Goal: Transaction & Acquisition: Purchase product/service

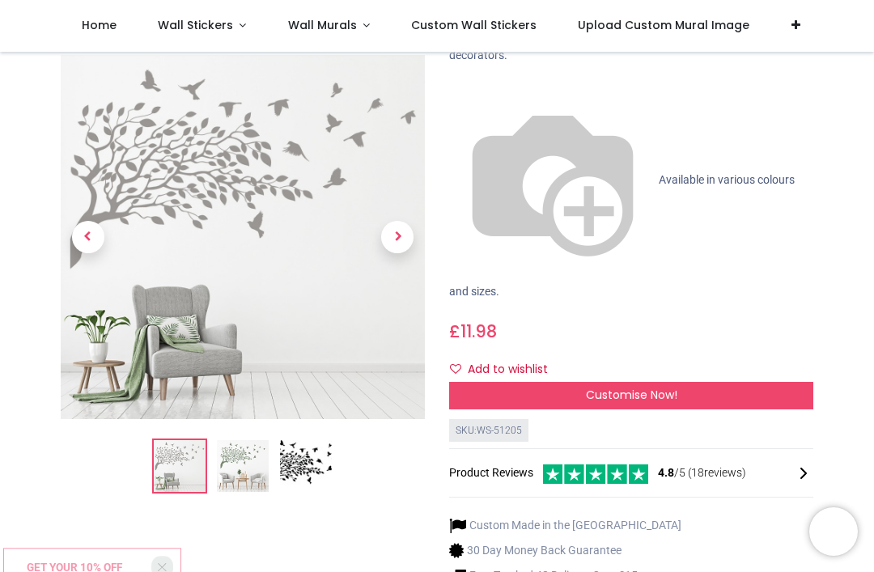
scroll to position [146, 0]
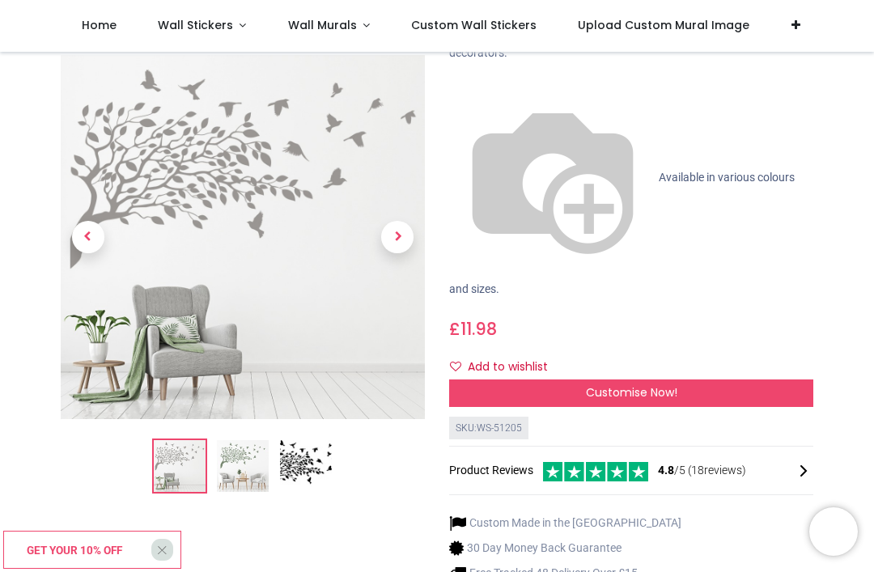
click at [502, 379] on div "Customise Now!" at bounding box center [631, 393] width 364 height 28
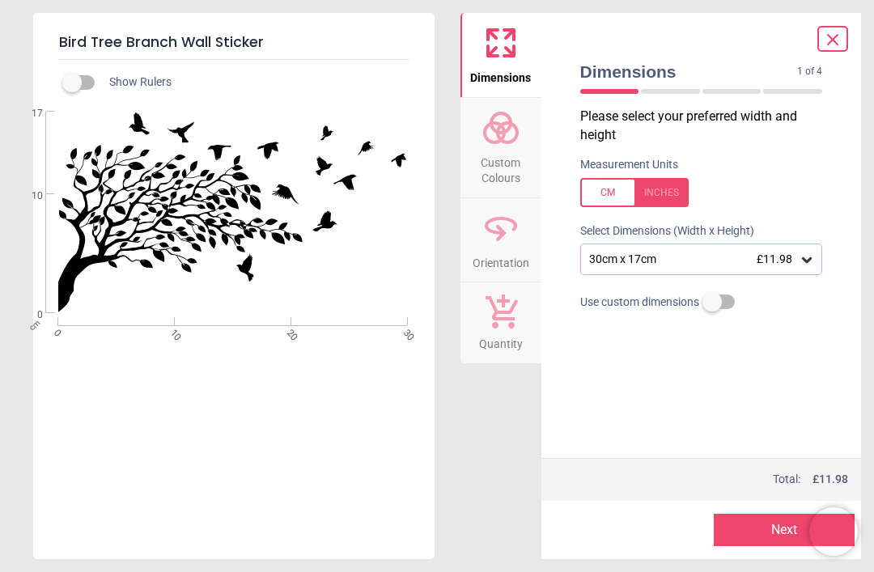
click at [600, 258] on div "30cm x 17cm £11.98" at bounding box center [693, 259] width 212 height 14
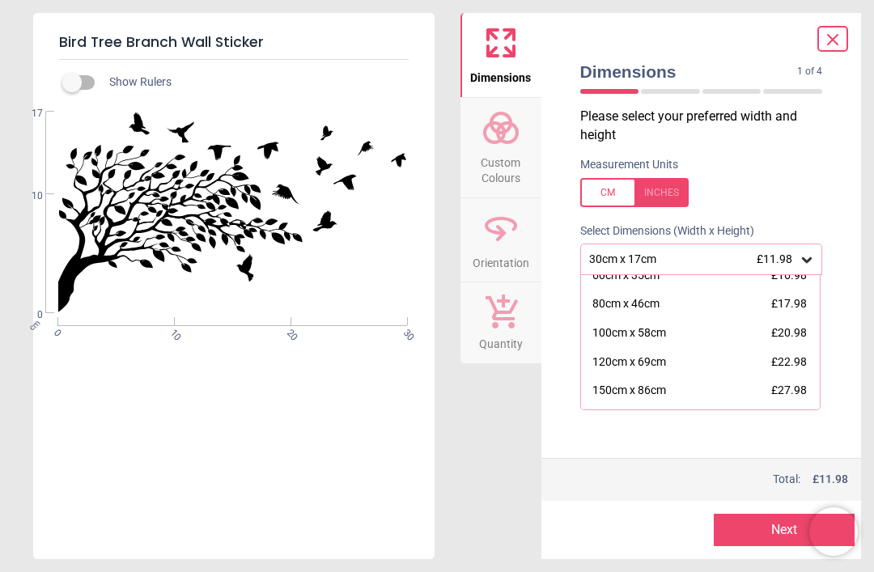
scroll to position [74, 0]
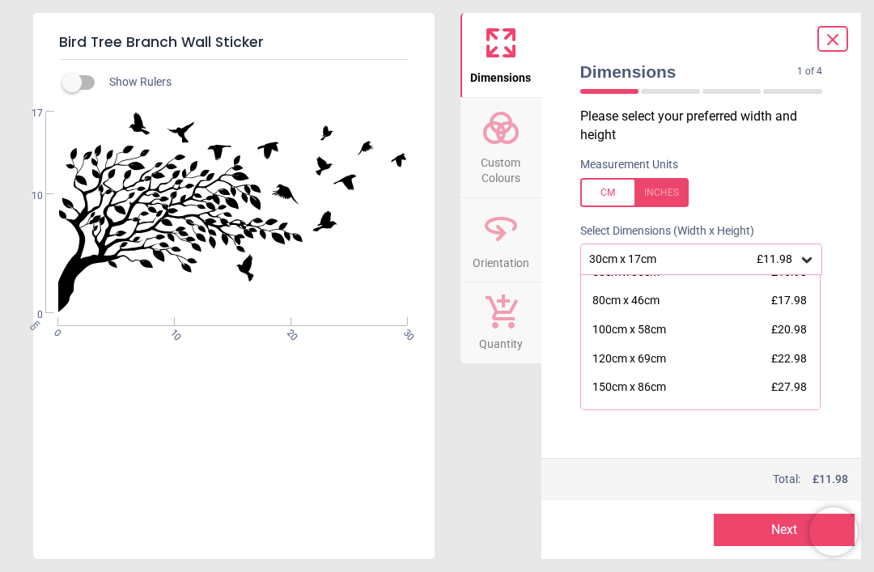
click at [656, 324] on div "100cm x 58cm" at bounding box center [629, 330] width 74 height 16
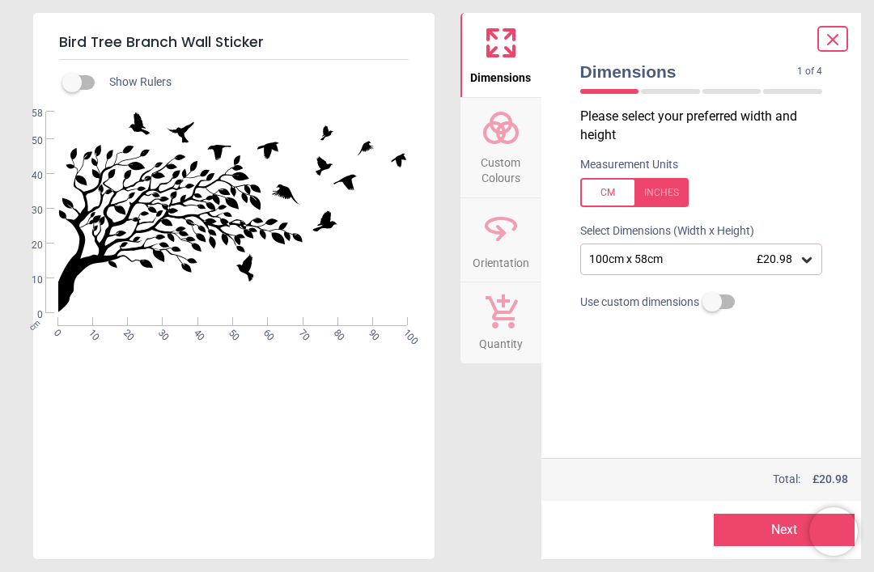
click at [672, 257] on div "100cm x 58cm £20.98" at bounding box center [693, 259] width 212 height 14
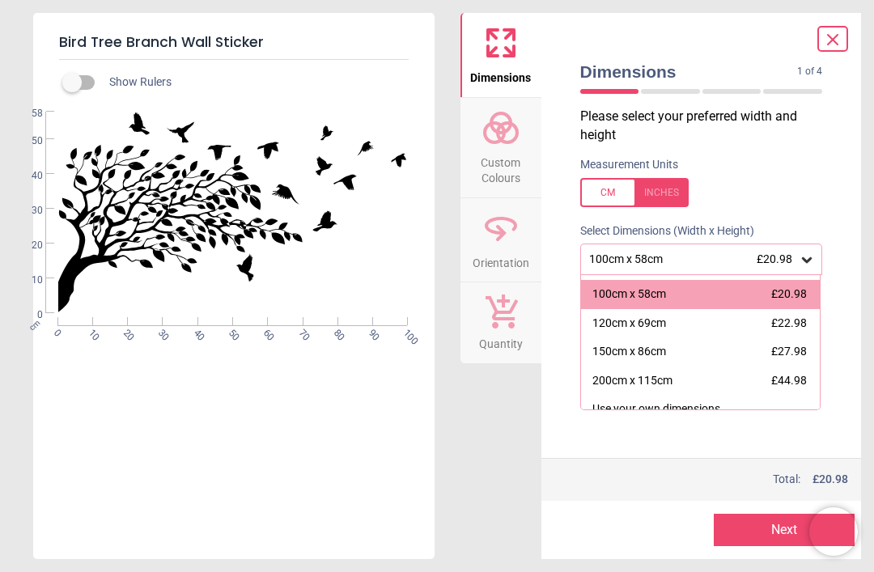
scroll to position [110, 0]
click at [694, 343] on div "150cm x 86cm £27.98" at bounding box center [700, 351] width 239 height 29
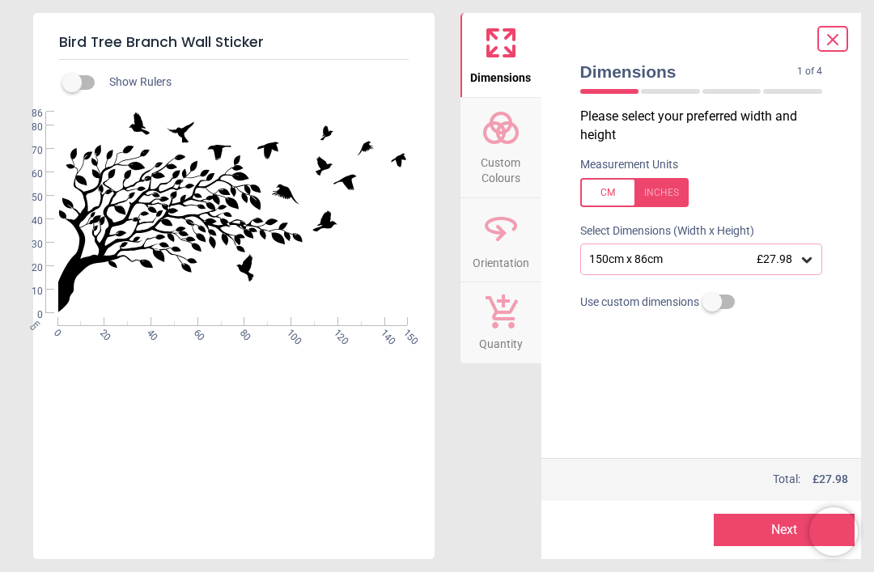
click at [742, 90] on div at bounding box center [731, 91] width 59 height 5
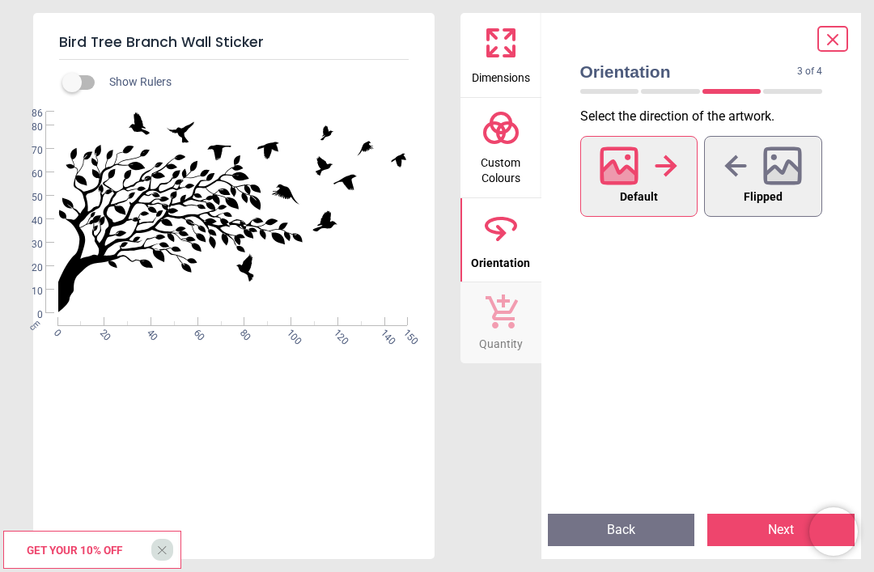
click at [738, 180] on div at bounding box center [763, 166] width 78 height 42
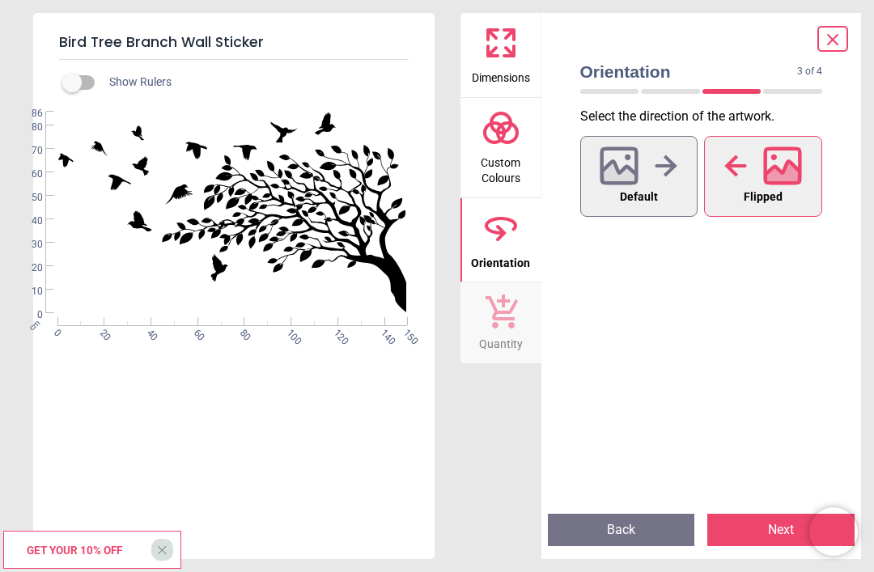
click at [796, 85] on div "3 of 5" at bounding box center [702, 91] width 256 height 16
click at [787, 91] on div at bounding box center [792, 91] width 59 height 5
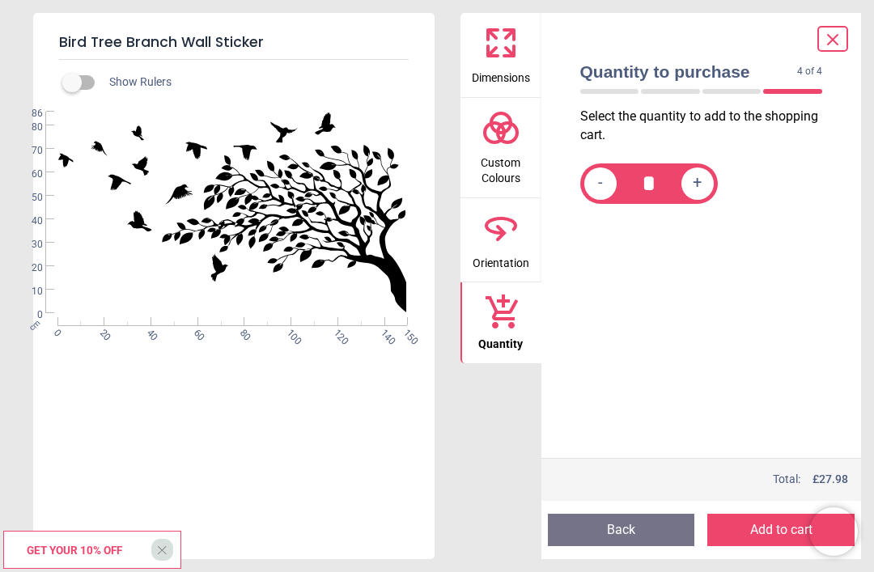
click at [790, 86] on div "4 of 5" at bounding box center [702, 91] width 256 height 16
click at [613, 90] on div at bounding box center [609, 91] width 59 height 5
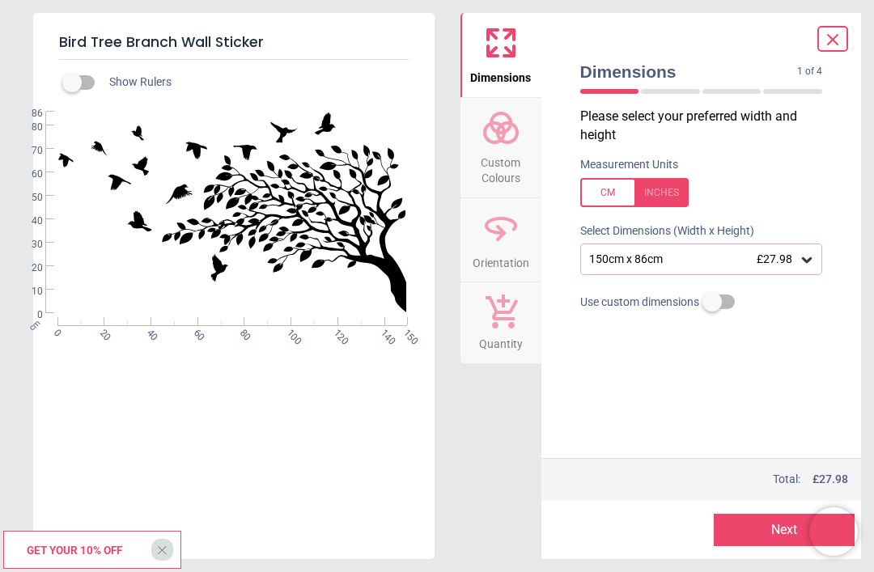
click at [506, 147] on span "Custom Colours" at bounding box center [501, 167] width 78 height 40
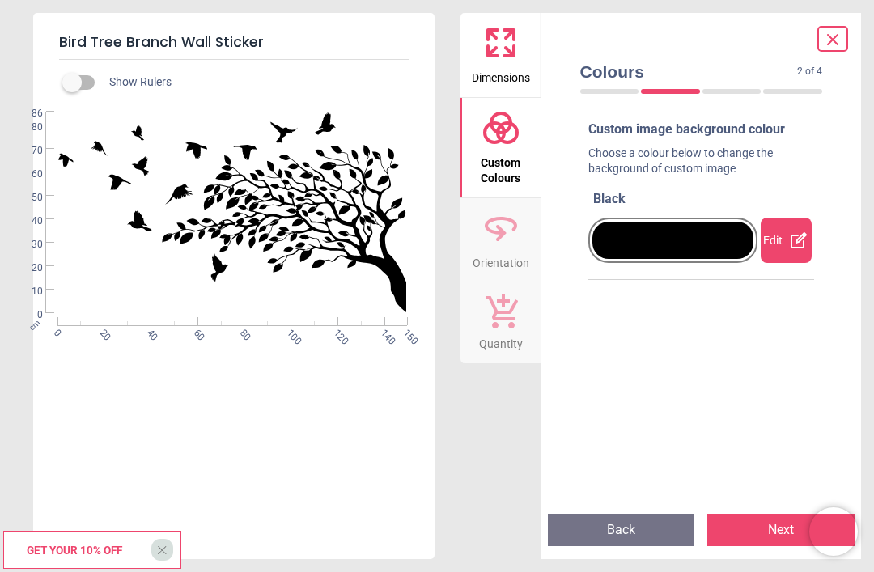
click at [671, 244] on div at bounding box center [673, 240] width 162 height 37
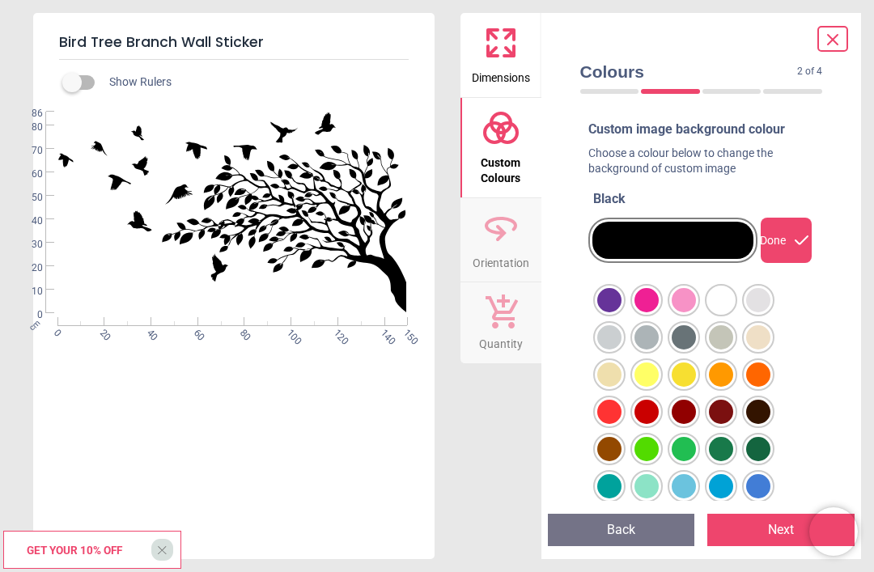
click at [621, 312] on div at bounding box center [609, 300] width 24 height 24
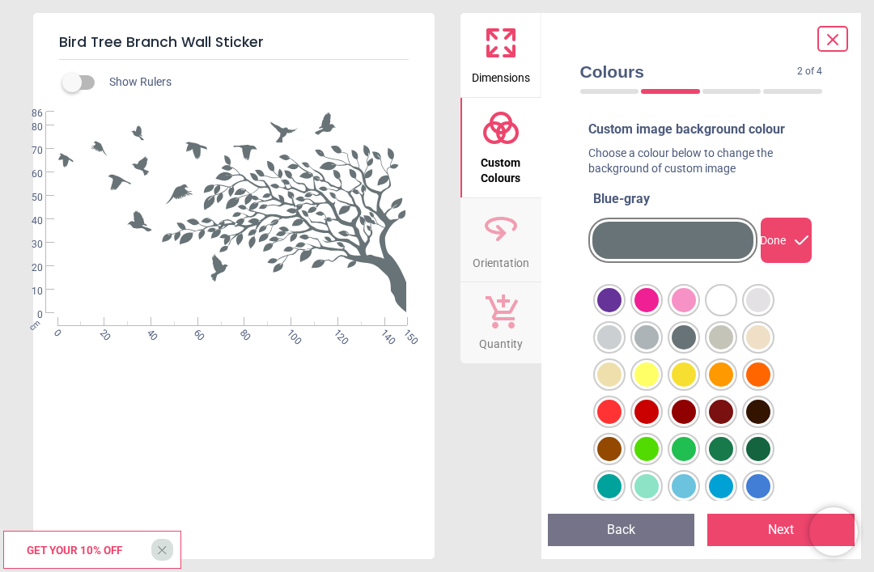
click at [611, 312] on div at bounding box center [609, 300] width 24 height 24
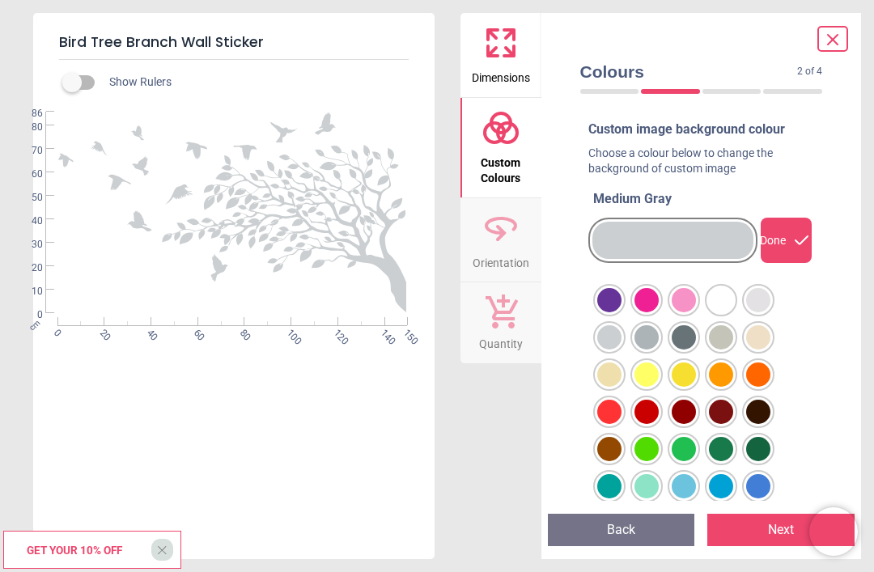
click at [621, 293] on div at bounding box center [609, 300] width 24 height 24
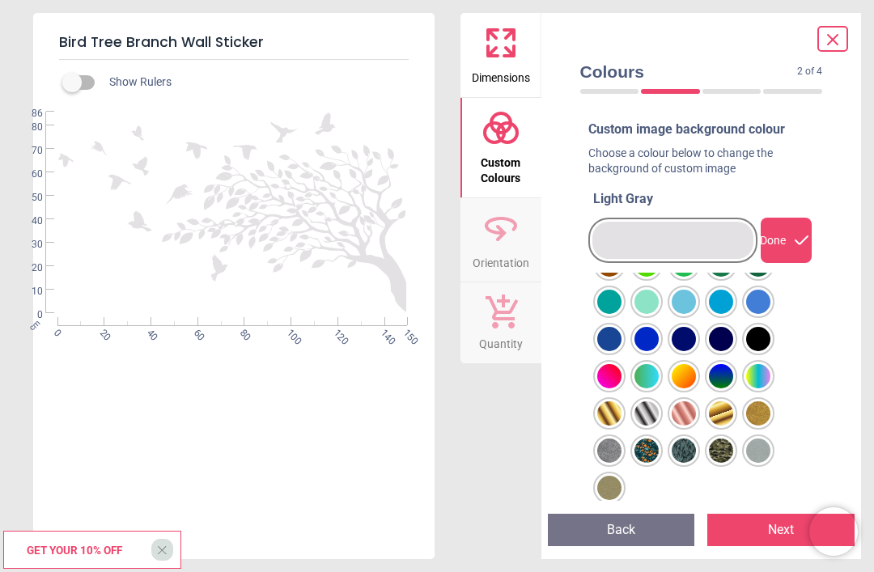
scroll to position [184, 0]
click at [621, 128] on div at bounding box center [609, 116] width 24 height 24
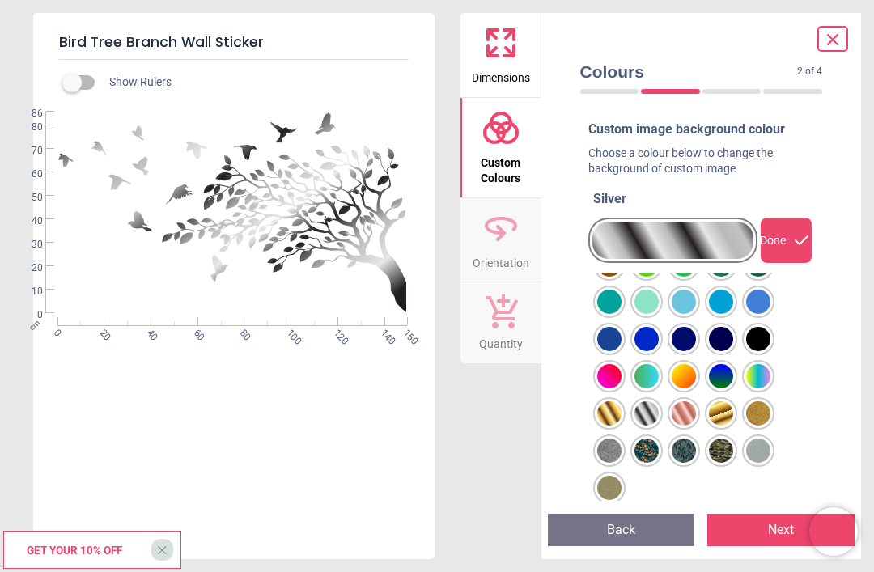
click at [610, 128] on div at bounding box center [609, 116] width 24 height 24
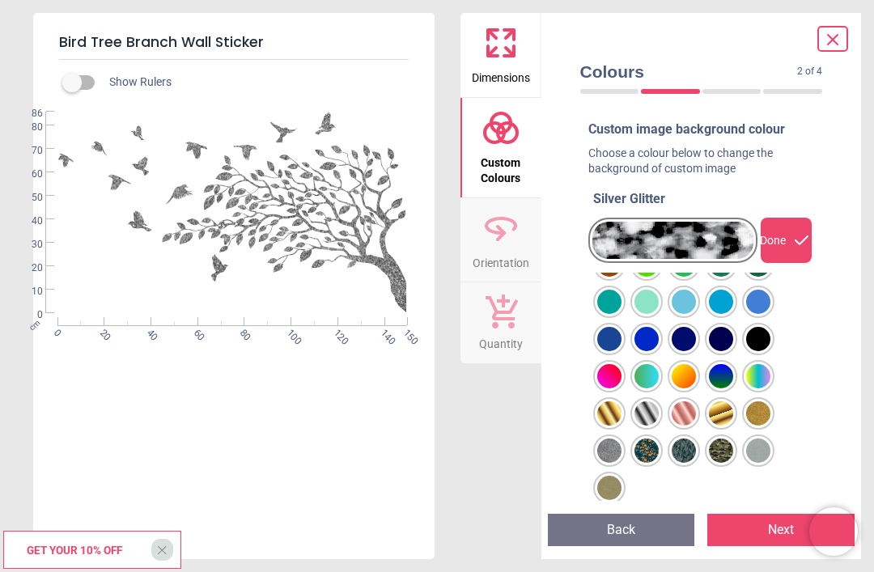
click at [621, 128] on div at bounding box center [609, 116] width 24 height 24
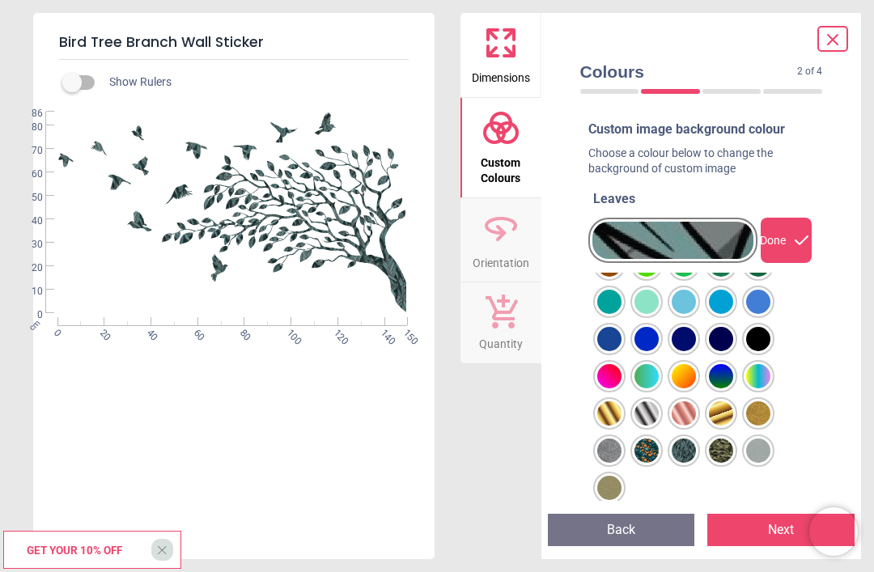
click at [621, 128] on div at bounding box center [609, 116] width 24 height 24
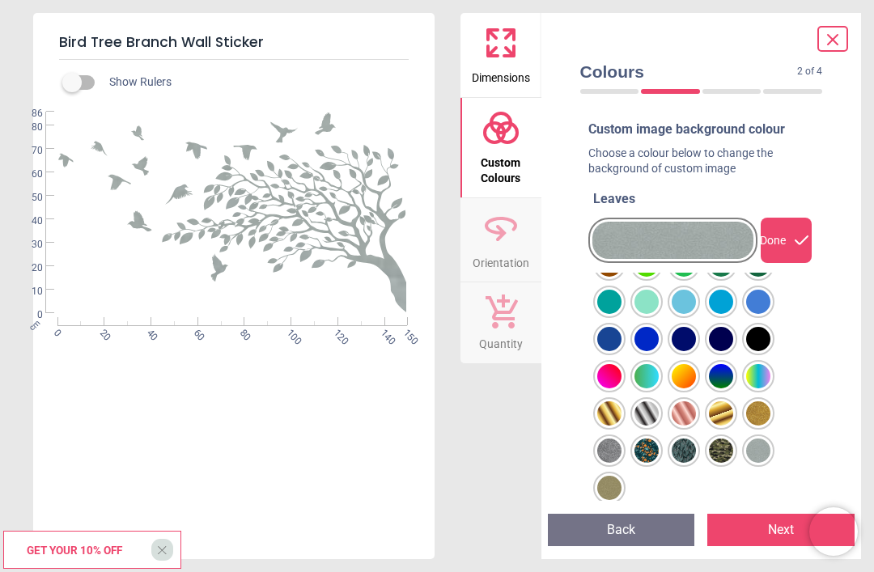
click at [621, 128] on div at bounding box center [609, 116] width 24 height 24
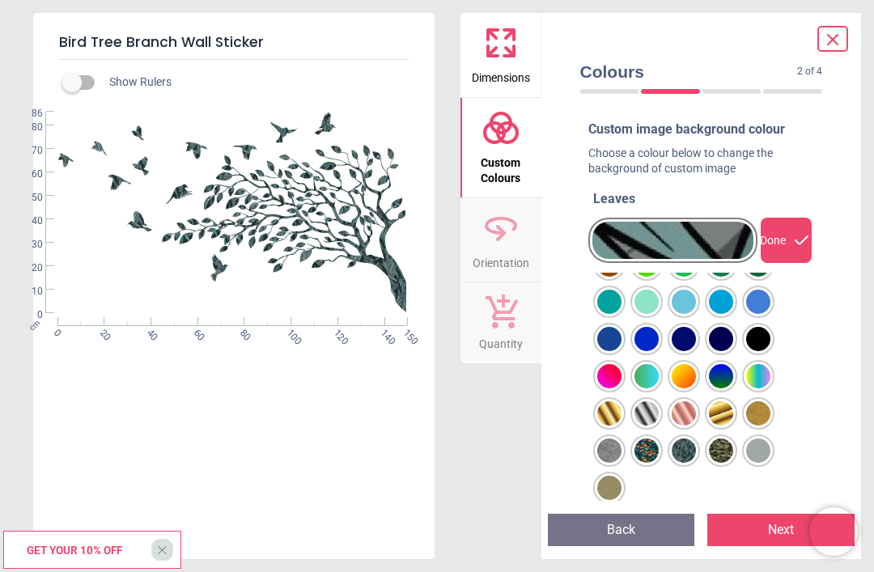
click at [621, 128] on div at bounding box center [609, 116] width 24 height 24
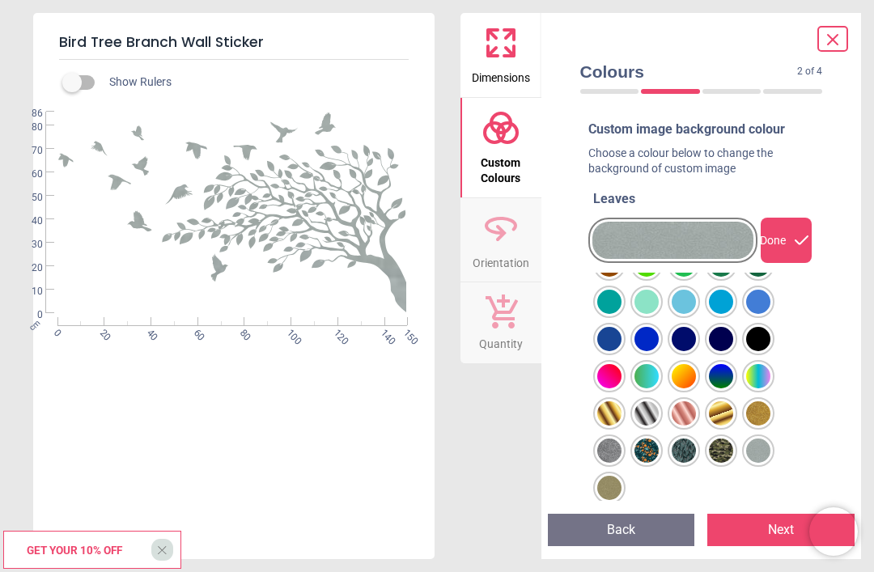
click at [621, 128] on div at bounding box center [609, 116] width 24 height 24
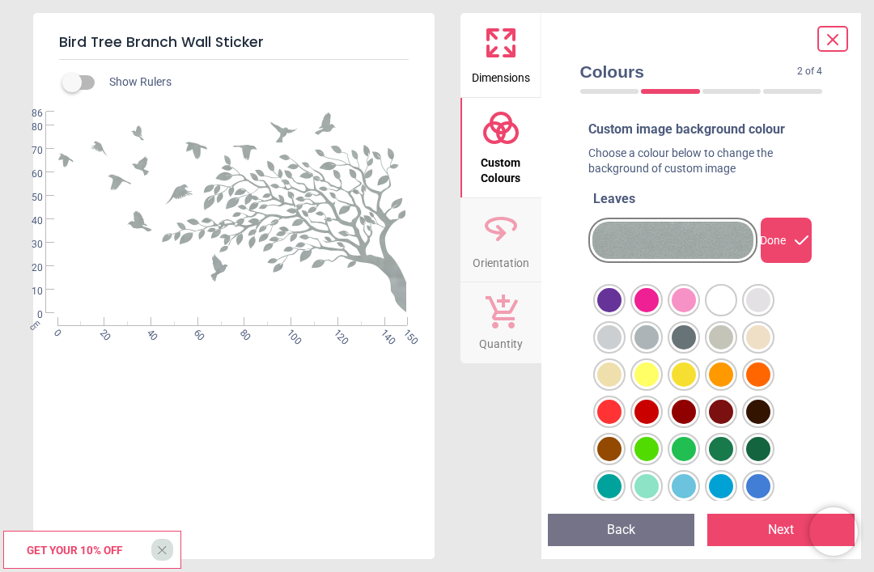
scroll to position [0, 0]
click at [621, 312] on div at bounding box center [609, 300] width 24 height 24
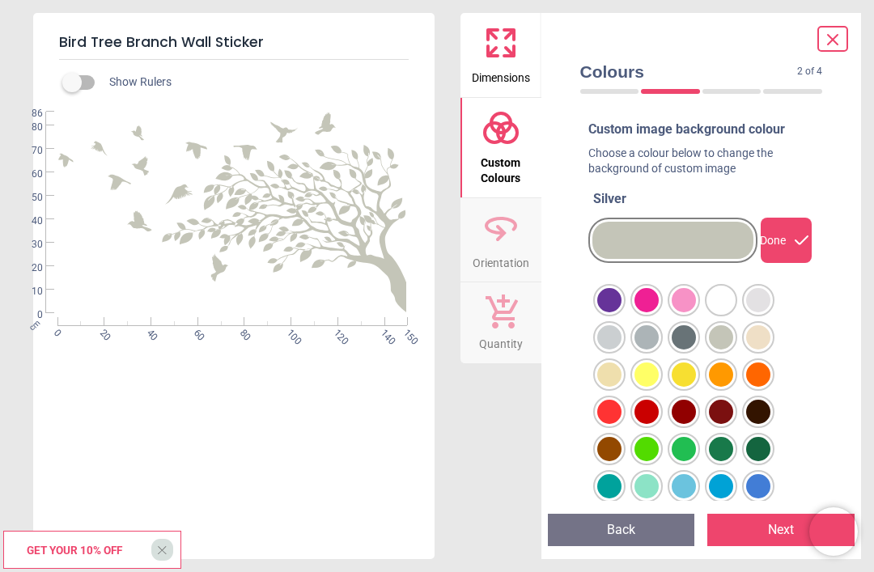
click at [621, 312] on div at bounding box center [609, 300] width 24 height 24
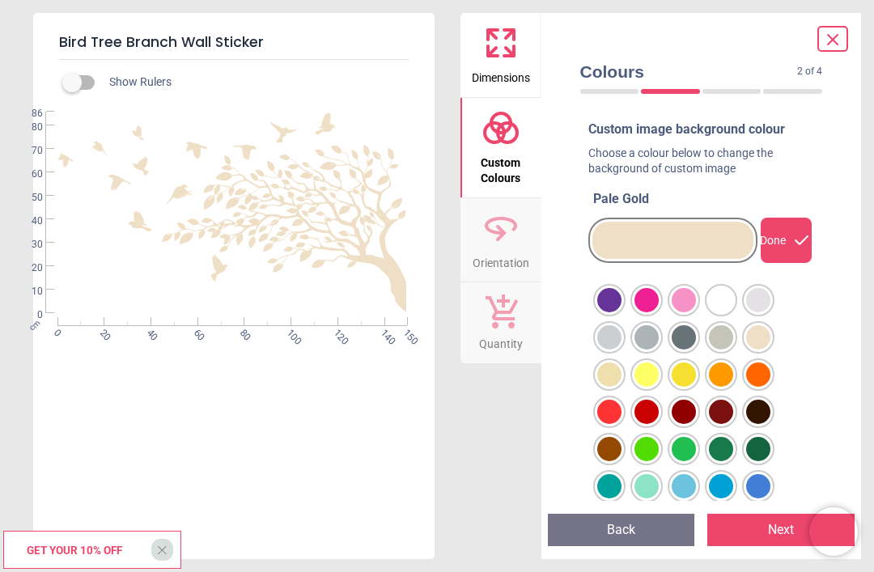
click at [616, 312] on div at bounding box center [609, 300] width 24 height 24
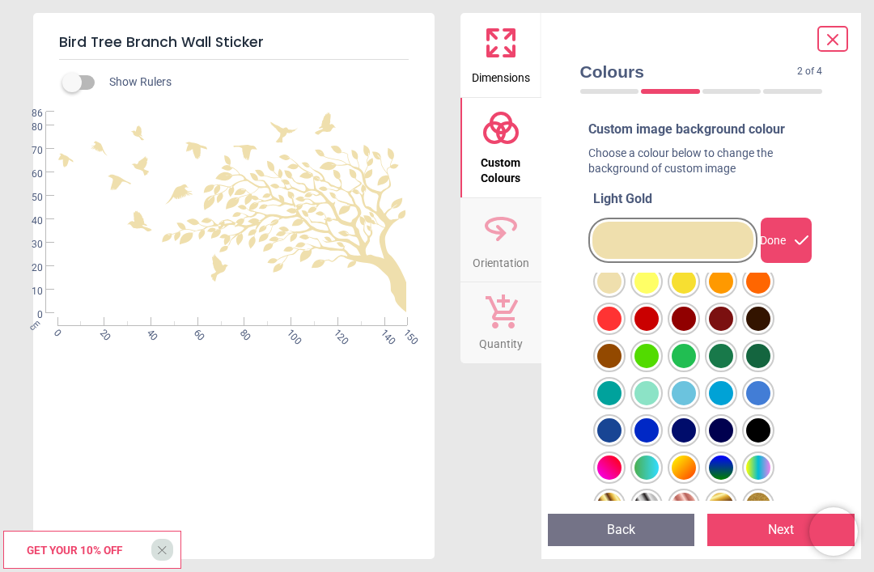
scroll to position [104, 0]
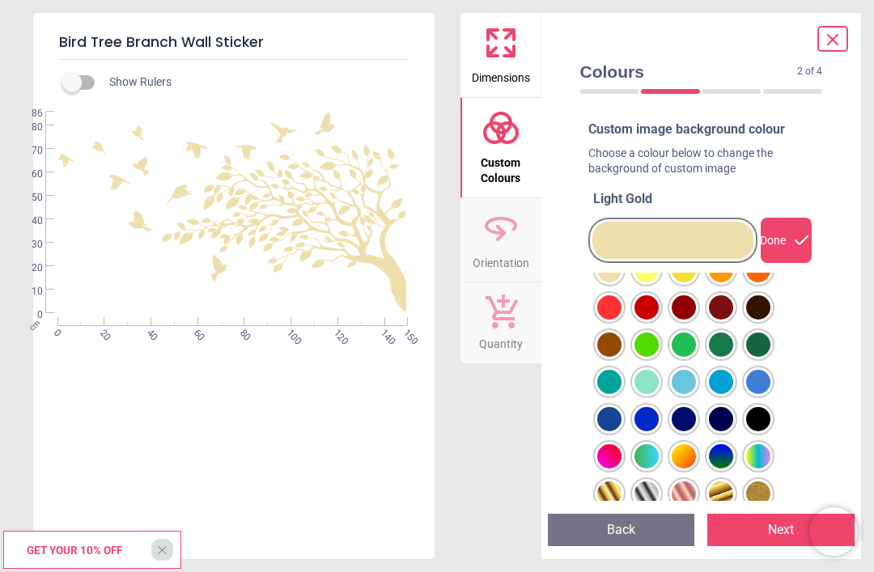
click at [601, 208] on div at bounding box center [609, 196] width 24 height 24
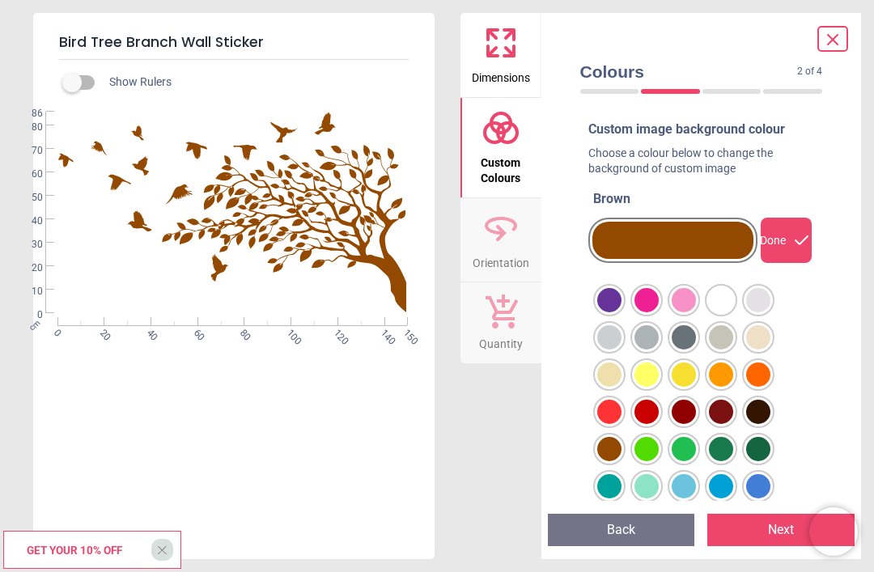
scroll to position [0, 0]
click at [612, 311] on div at bounding box center [609, 300] width 24 height 24
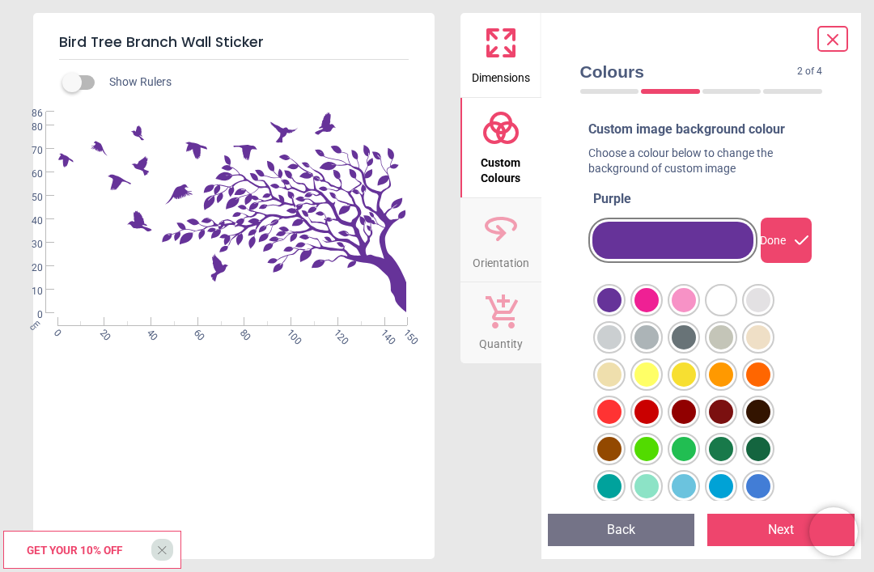
click at [621, 312] on div at bounding box center [609, 300] width 24 height 24
